Goal: Task Accomplishment & Management: Manage account settings

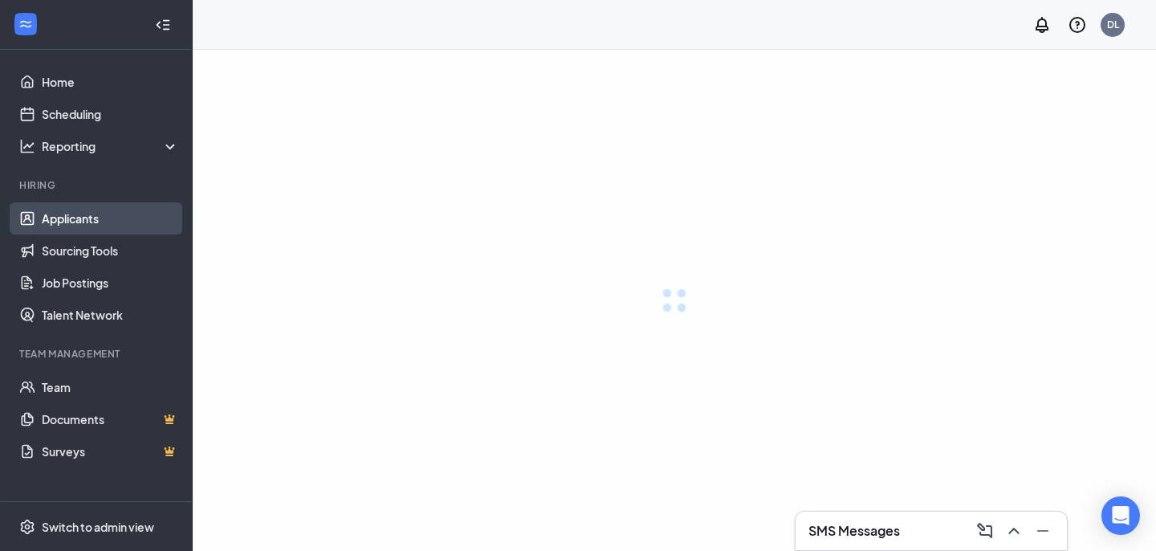
click at [88, 223] on link "Applicants" at bounding box center [110, 218] width 137 height 32
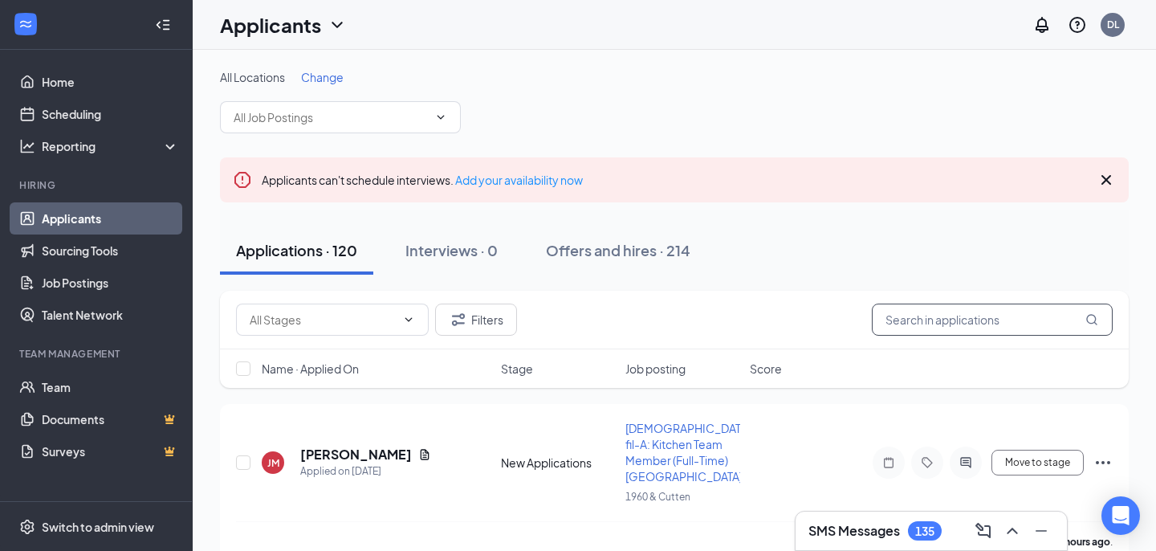
click at [896, 320] on input "text" at bounding box center [992, 320] width 241 height 32
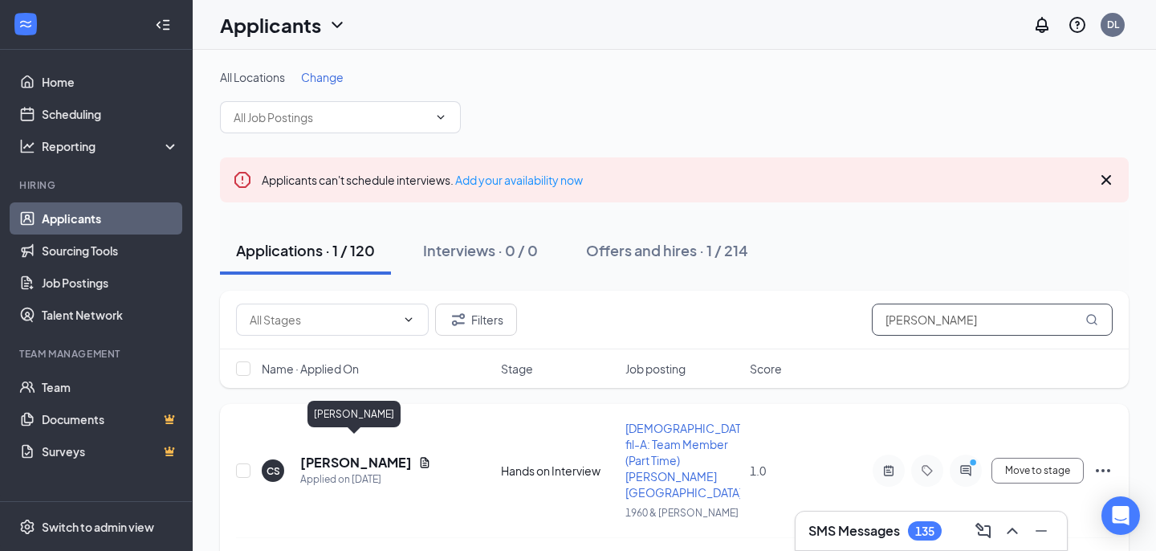
type input "[PERSON_NAME]"
click at [373, 454] on h5 "[PERSON_NAME]" at bounding box center [356, 463] width 112 height 18
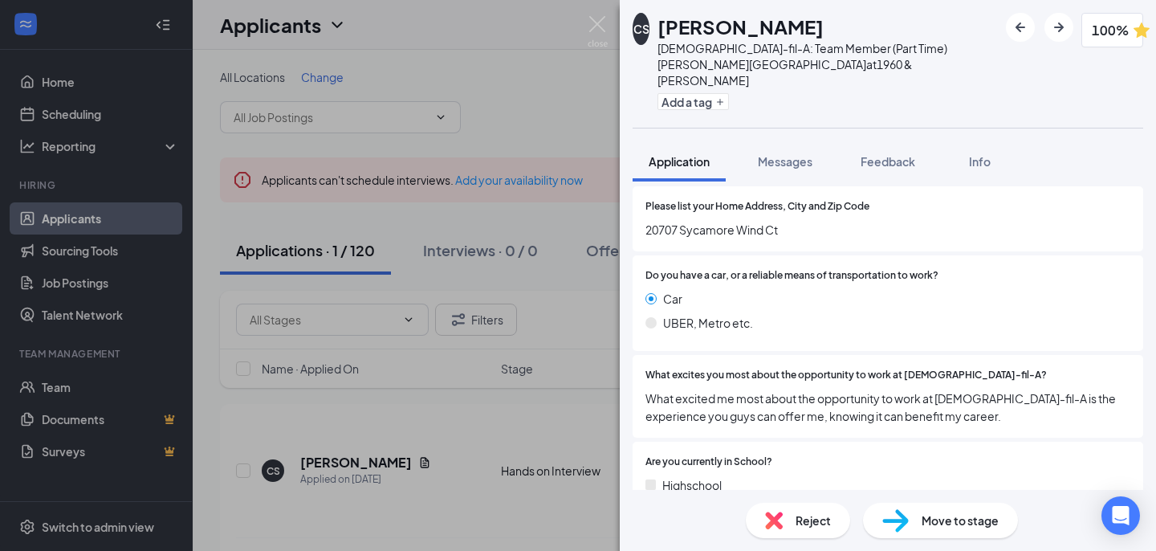
scroll to position [205, 0]
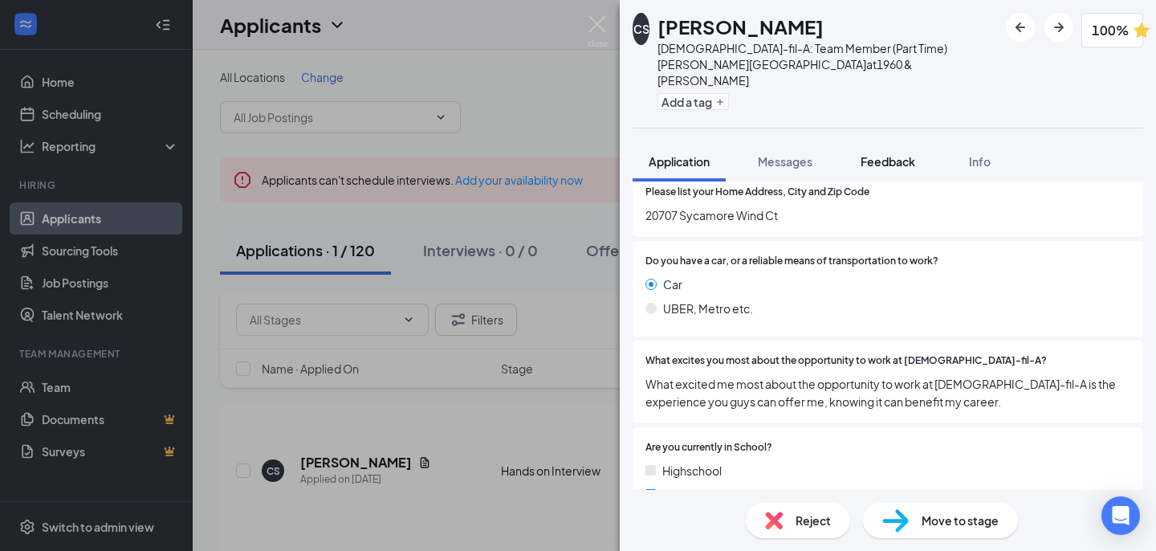
click at [873, 153] on div "Feedback" at bounding box center [888, 161] width 55 height 16
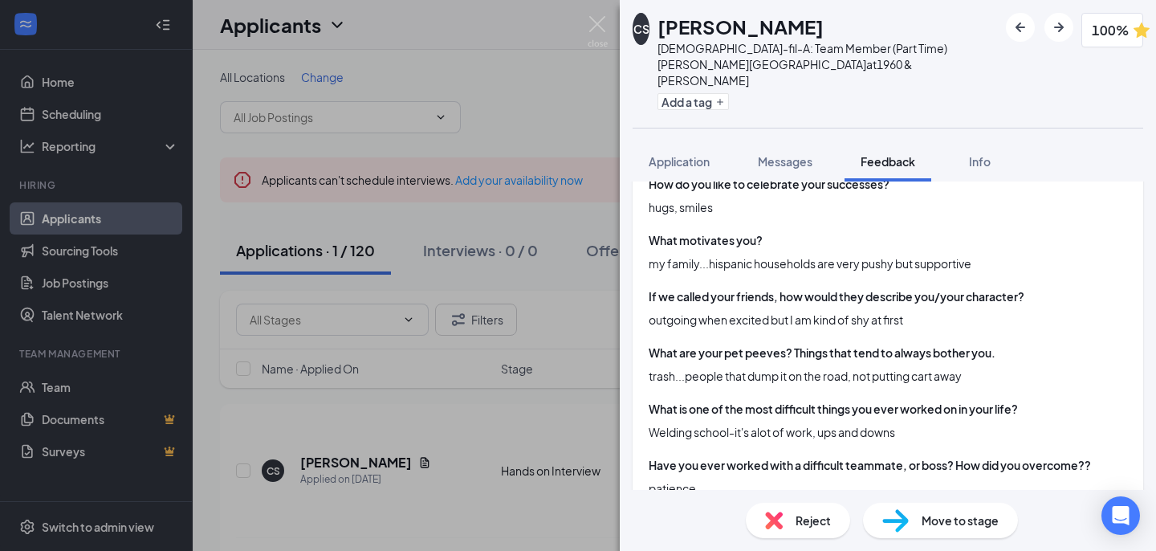
scroll to position [1121, 0]
